Goal: Navigation & Orientation: Find specific page/section

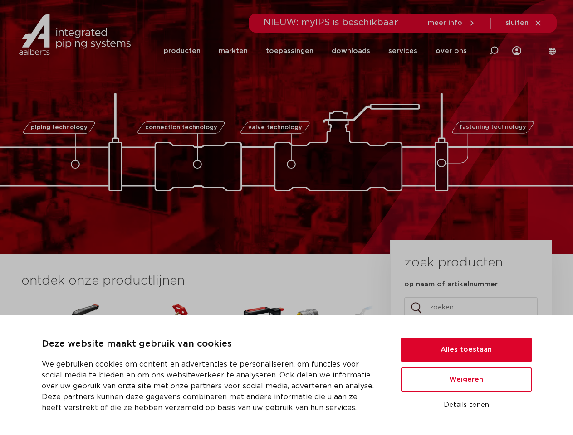
click at [286, 218] on div "piping technology connection technology valve technology fastening technology p…" at bounding box center [286, 127] width 573 height 254
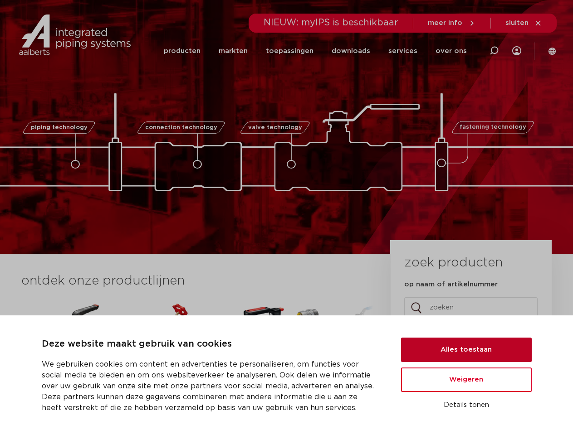
click at [466, 350] on button "Alles toestaan" at bounding box center [466, 350] width 131 height 24
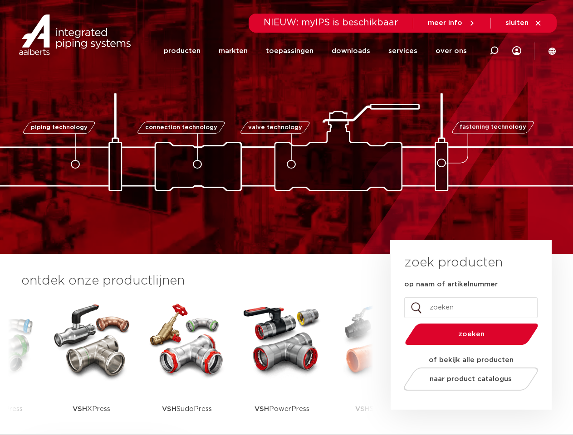
click at [466, 380] on span "naar product catalogus" at bounding box center [470, 379] width 82 height 7
click at [466, 405] on div "zoek producten op naam of artikelnummer Name Dit veld is bedoeld voor validatie…" at bounding box center [470, 325] width 161 height 170
click at [320, 51] on li "toepassingen" at bounding box center [290, 51] width 66 height 35
click at [494, 51] on icon at bounding box center [493, 50] width 11 height 11
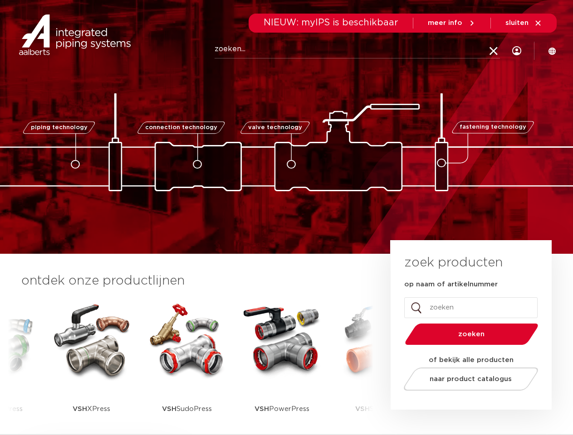
click at [524, 23] on span "sluiten" at bounding box center [516, 23] width 23 height 7
